Goal: Check status: Check status

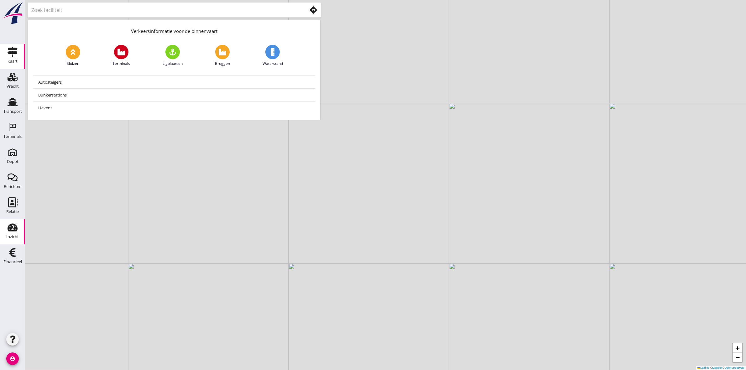
click at [14, 234] on div "Inzicht" at bounding box center [12, 236] width 13 height 9
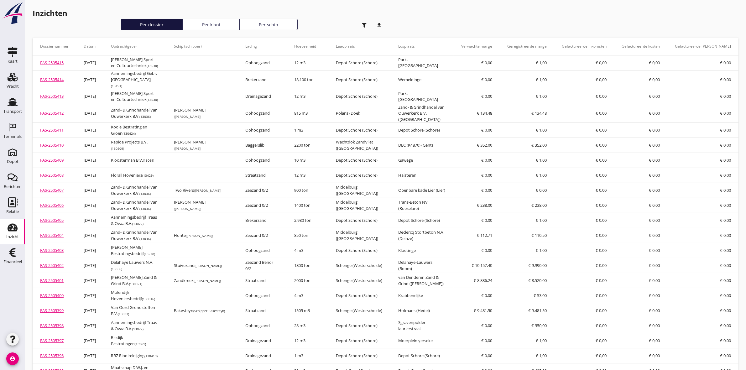
click at [365, 23] on use "button" at bounding box center [364, 25] width 5 height 5
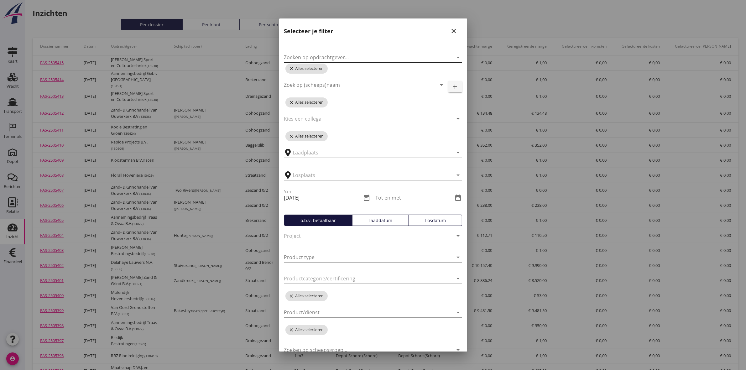
click at [359, 57] on input "Zoeken op opdrachtgever..." at bounding box center [364, 57] width 160 height 10
type input "centerb"
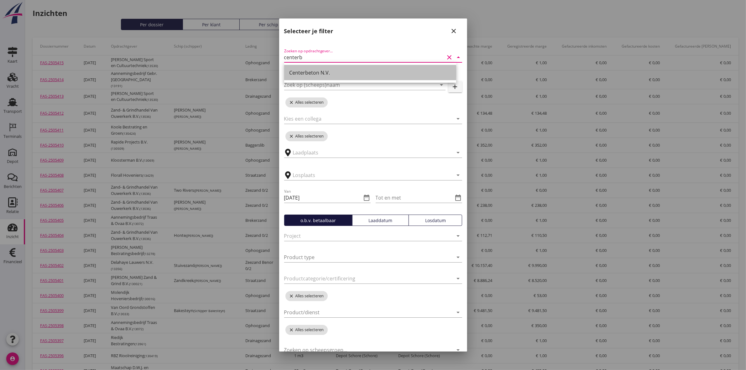
click at [362, 71] on div "Centerbeton N.V." at bounding box center [370, 73] width 162 height 8
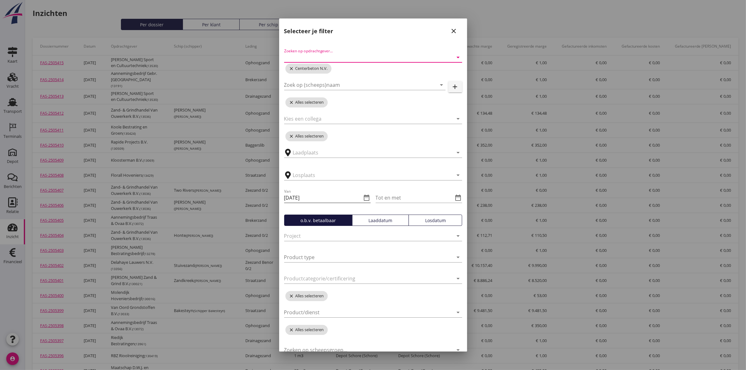
click at [363, 199] on icon "date_range" at bounding box center [367, 198] width 8 height 8
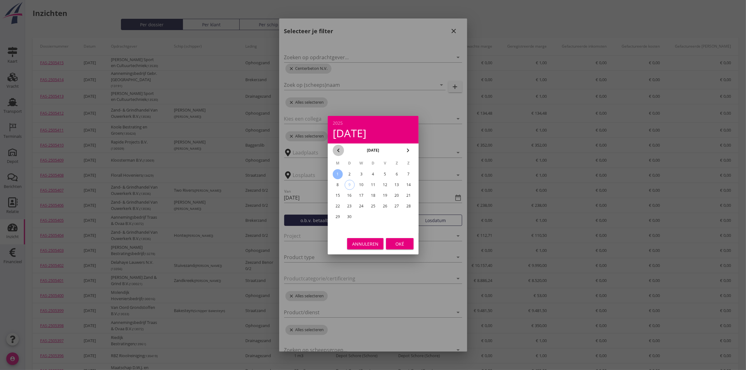
click at [339, 151] on icon "chevron_left" at bounding box center [339, 151] width 8 height 8
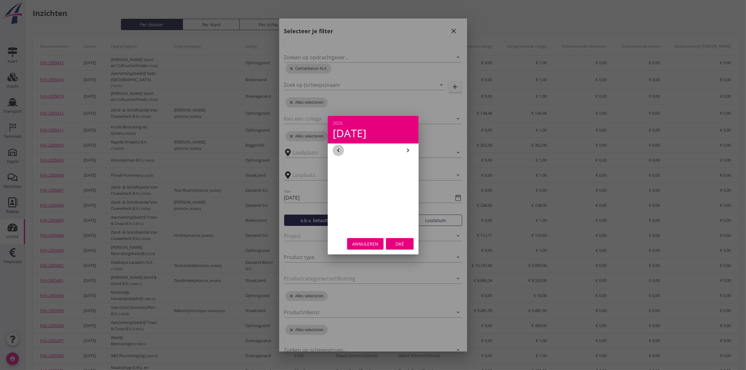
click at [339, 151] on icon "chevron_left" at bounding box center [339, 151] width 8 height 8
click at [361, 175] on div "1" at bounding box center [361, 174] width 10 height 10
type input "[DATE]"
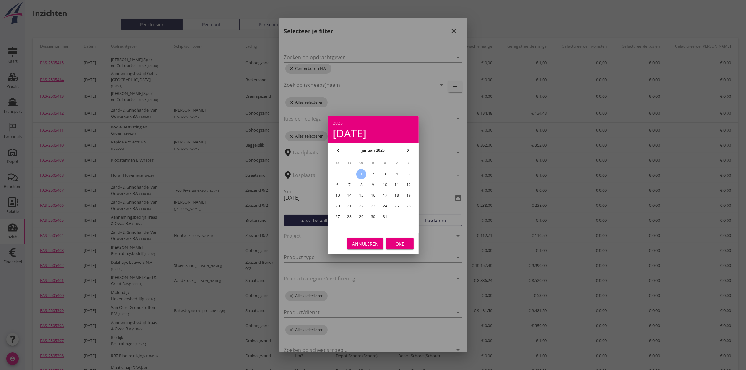
click at [403, 243] on div "Oké" at bounding box center [400, 243] width 18 height 7
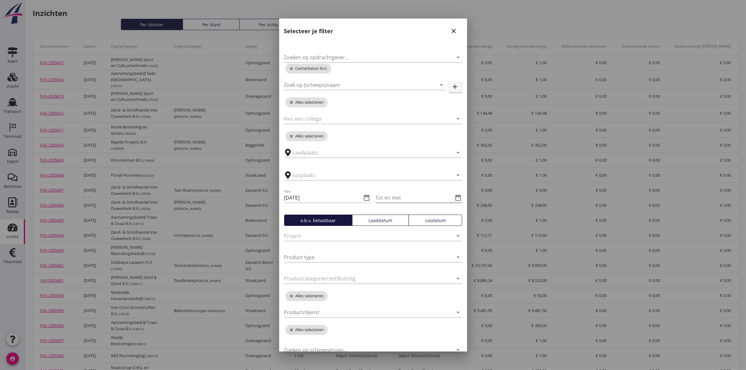
click at [455, 199] on icon "date_range" at bounding box center [459, 198] width 8 height 8
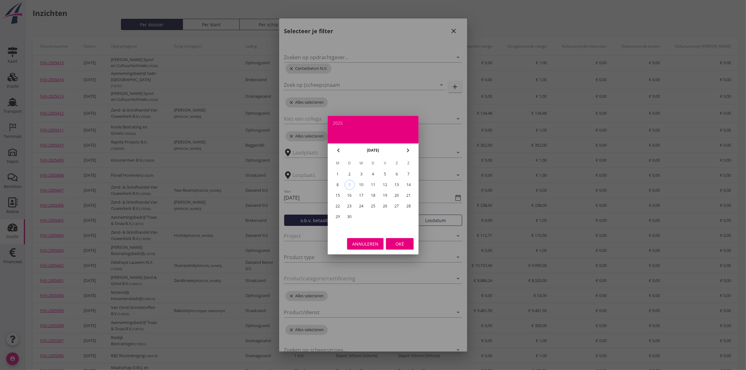
click at [337, 183] on div "8" at bounding box center [337, 185] width 10 height 10
type input "[DATE]"
click at [393, 240] on div "Oké" at bounding box center [400, 243] width 18 height 7
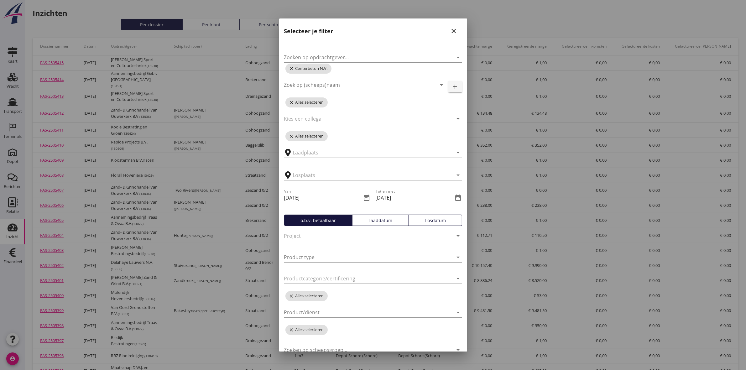
click at [426, 222] on div "Losdatum" at bounding box center [435, 220] width 48 height 7
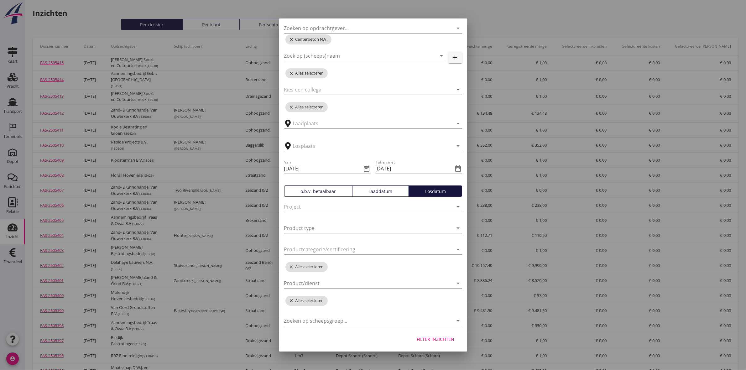
click at [417, 336] on div "Filter inzichten" at bounding box center [436, 339] width 38 height 7
